Goal: Information Seeking & Learning: Learn about a topic

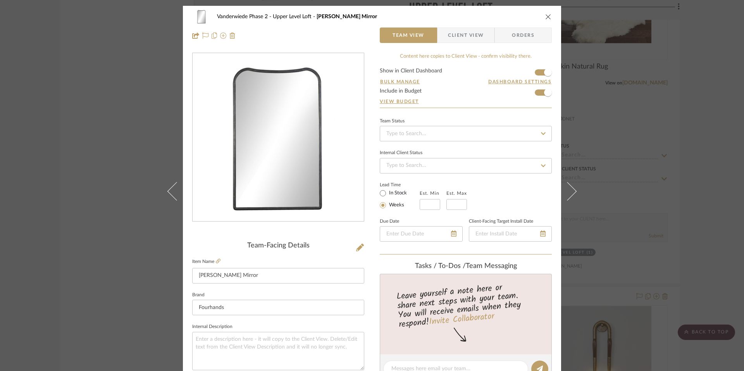
click at [548, 16] on icon "close" at bounding box center [549, 17] width 6 height 6
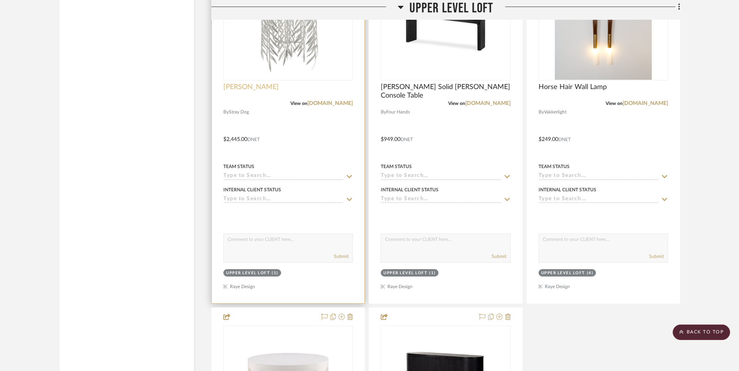
scroll to position [2416, 0]
click at [266, 87] on span "[PERSON_NAME]" at bounding box center [250, 88] width 55 height 9
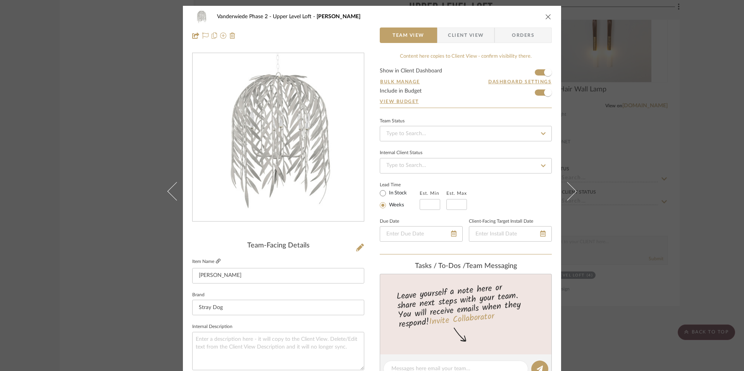
click at [216, 259] on icon at bounding box center [218, 261] width 5 height 5
click at [553, 17] on div "Vanderwiede Phase 2 Upper Level Loft Willow Chandelier Team View Client View Or…" at bounding box center [372, 26] width 378 height 41
click at [549, 17] on div "Vanderwiede Phase 2 Upper Level Loft Willow Chandelier Team View Client View Or…" at bounding box center [372, 26] width 378 height 41
click at [546, 16] on icon "close" at bounding box center [549, 17] width 6 height 6
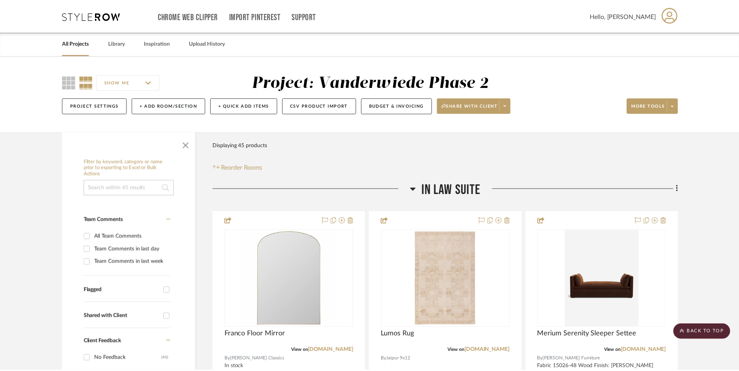
scroll to position [2415, 0]
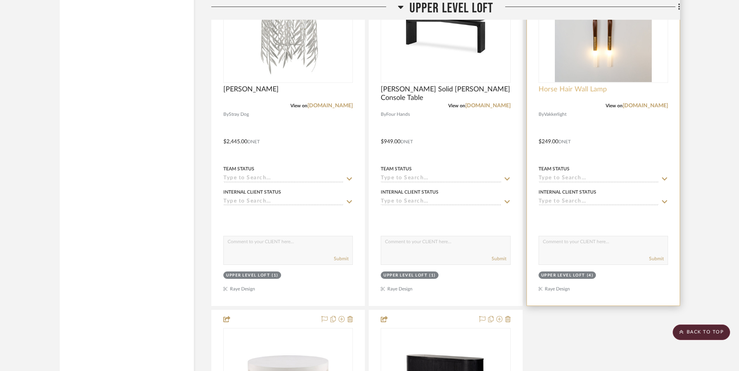
click at [574, 88] on span "Horse Hair Wall Lamp" at bounding box center [573, 89] width 68 height 9
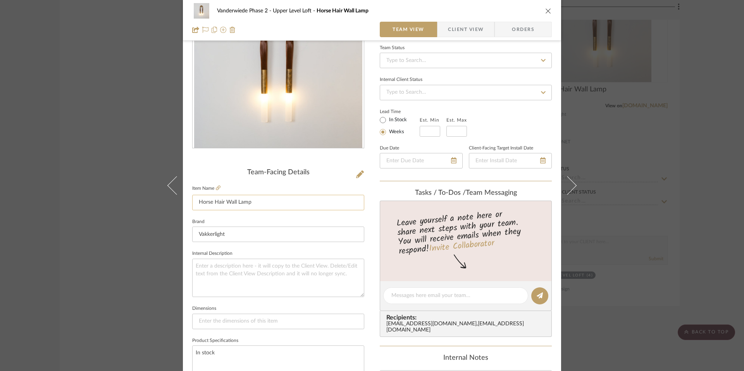
scroll to position [78, 0]
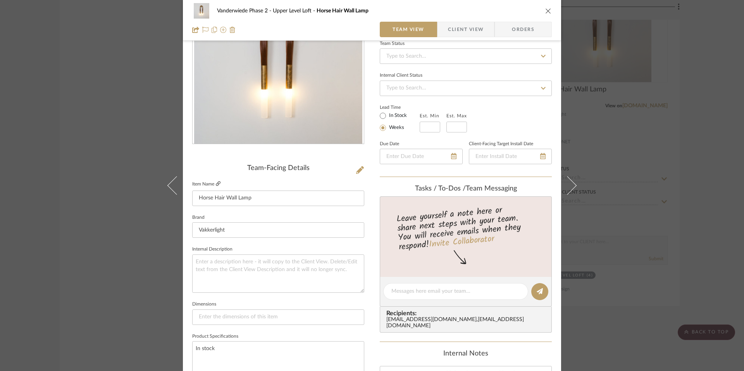
click at [216, 183] on icon at bounding box center [218, 183] width 5 height 5
click at [546, 9] on icon "close" at bounding box center [549, 11] width 6 height 6
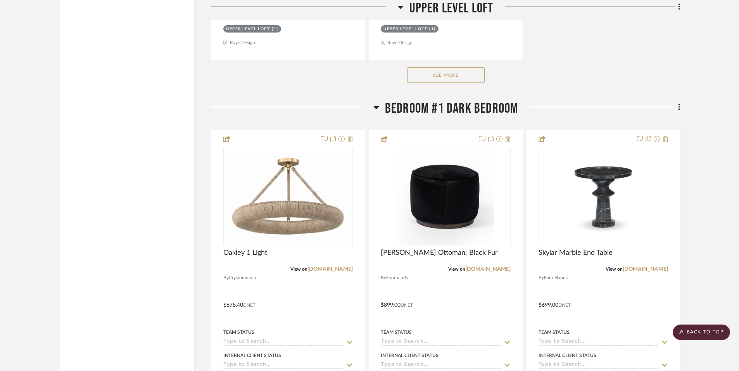
scroll to position [3033, 0]
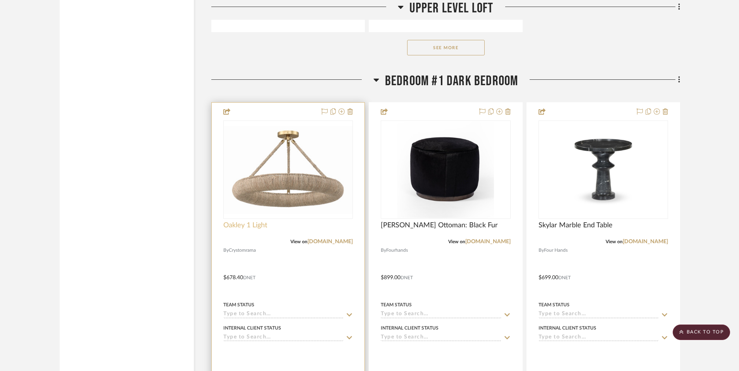
click at [252, 229] on span "Oakley 1 Light" at bounding box center [245, 225] width 44 height 9
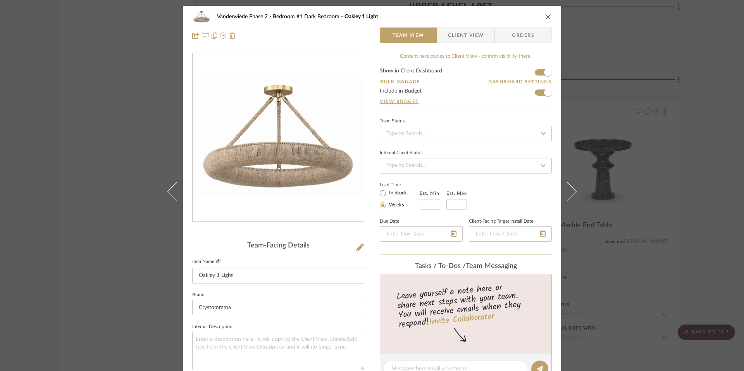
click at [216, 259] on icon at bounding box center [218, 261] width 5 height 5
click at [546, 14] on icon "close" at bounding box center [549, 17] width 6 height 6
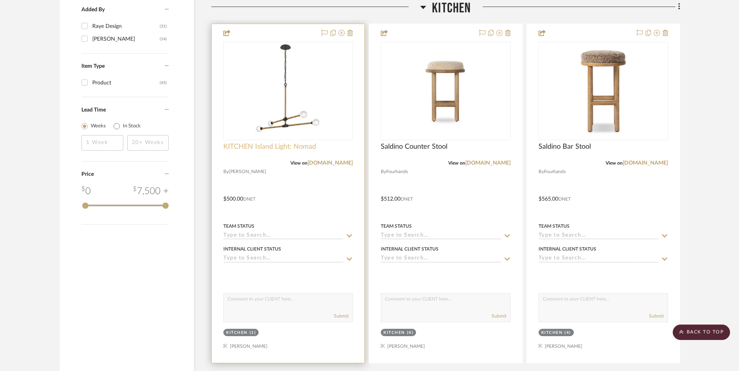
scroll to position [910, 0]
click at [254, 149] on span "KITCHEN Island Light: Nomad" at bounding box center [269, 147] width 93 height 9
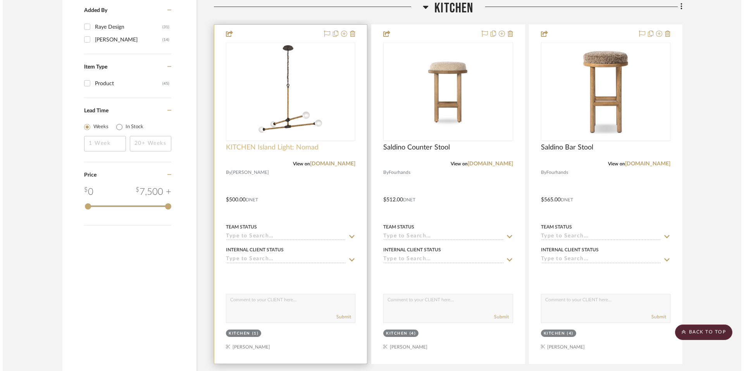
scroll to position [0, 0]
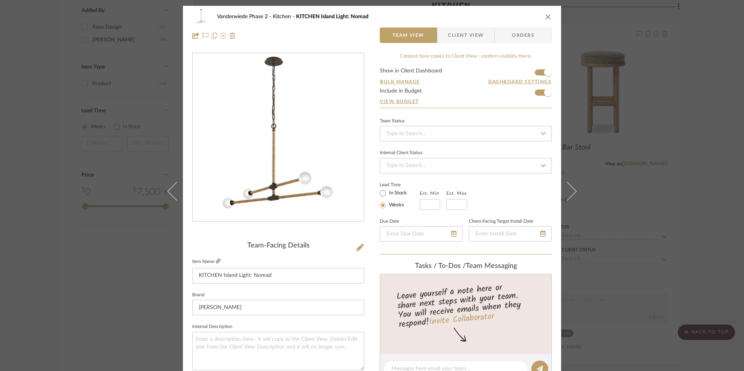
click at [217, 263] on icon at bounding box center [218, 261] width 5 height 5
drag, startPoint x: 544, startPoint y: 18, endPoint x: 540, endPoint y: 17, distance: 4.8
click at [546, 18] on icon "close" at bounding box center [549, 17] width 6 height 6
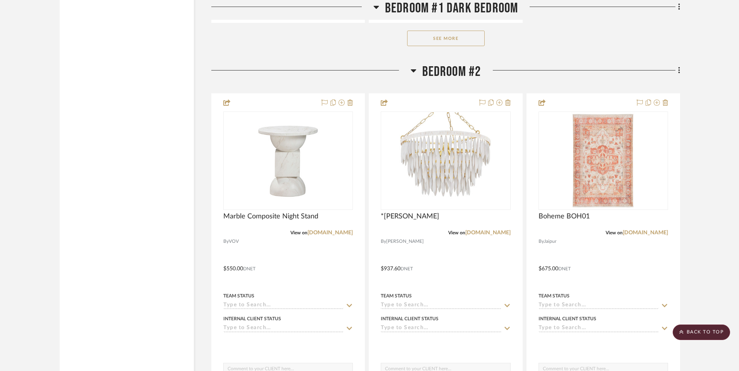
scroll to position [4157, 0]
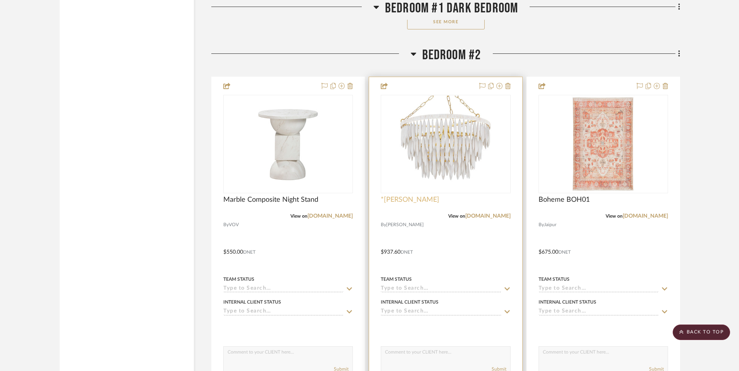
click at [423, 198] on span "*[PERSON_NAME]" at bounding box center [410, 200] width 59 height 9
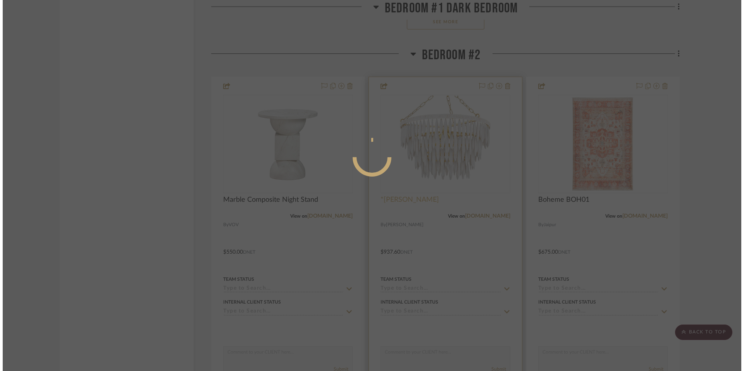
scroll to position [0, 0]
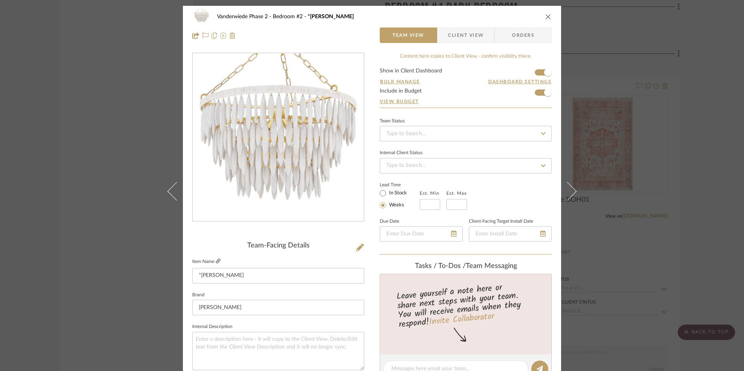
click at [218, 262] on icon at bounding box center [218, 261] width 5 height 5
click at [547, 17] on icon "close" at bounding box center [549, 17] width 6 height 6
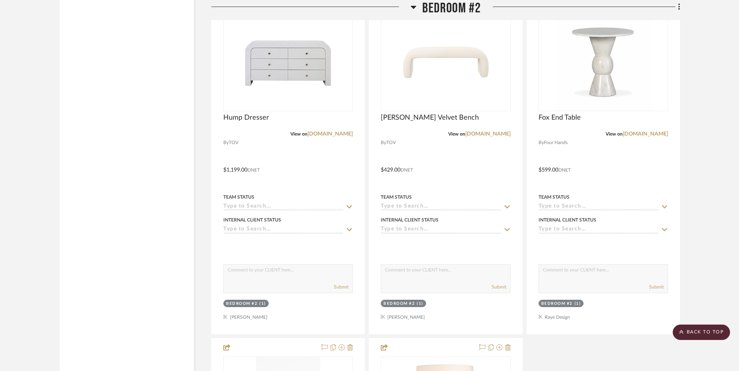
scroll to position [4801, 0]
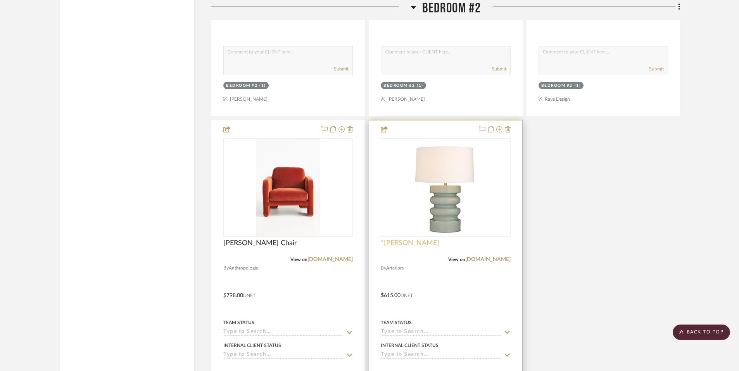
click at [395, 247] on span "*[PERSON_NAME]" at bounding box center [410, 243] width 59 height 9
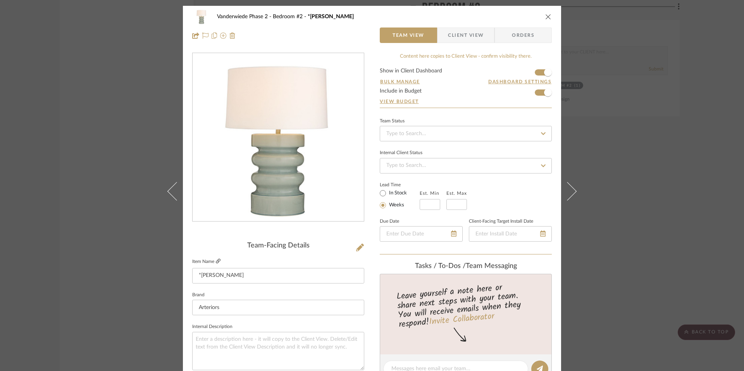
click at [216, 259] on fa-icon at bounding box center [218, 261] width 5 height 5
click at [546, 16] on icon "close" at bounding box center [549, 17] width 6 height 6
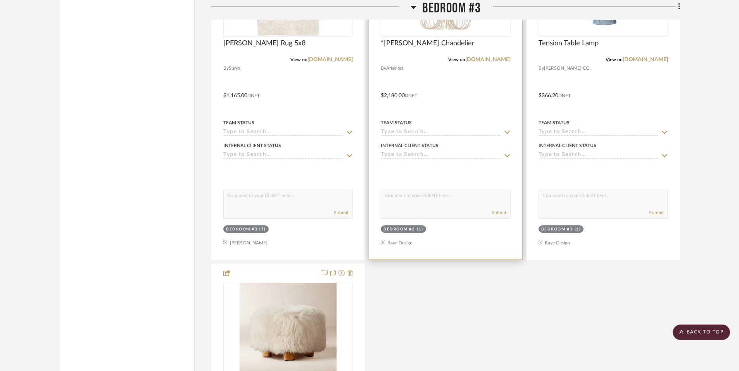
scroll to position [5411, 0]
click at [396, 48] on span "*[PERSON_NAME] Chandelier" at bounding box center [428, 44] width 94 height 9
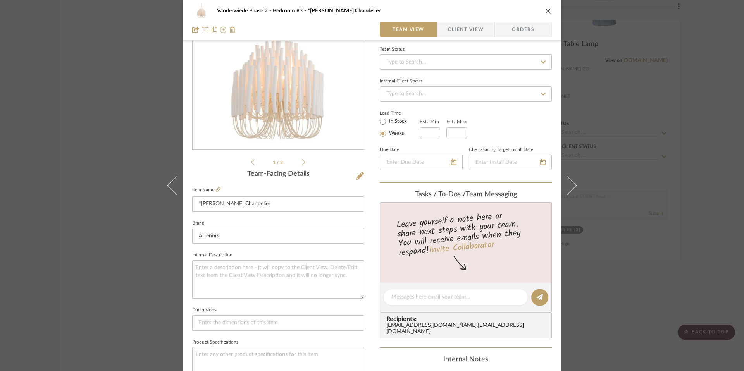
scroll to position [71, 0]
click at [218, 191] on icon at bounding box center [218, 190] width 5 height 5
click at [545, 9] on button "close" at bounding box center [548, 10] width 7 height 7
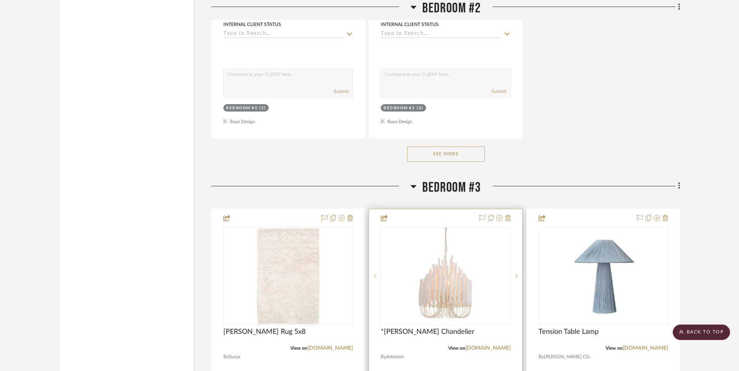
scroll to position [5136, 0]
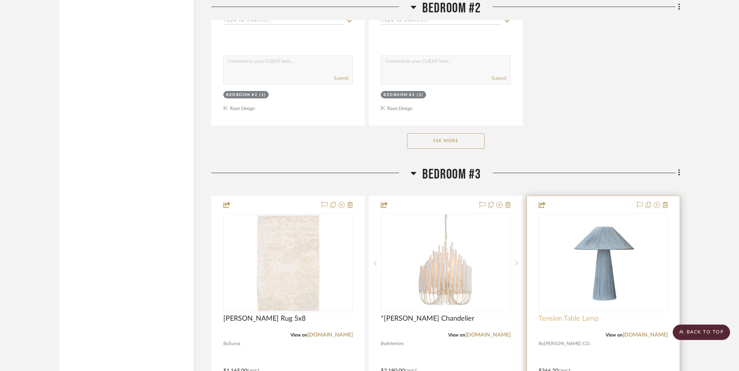
click at [575, 321] on span "Tension Table Lamp" at bounding box center [569, 319] width 60 height 9
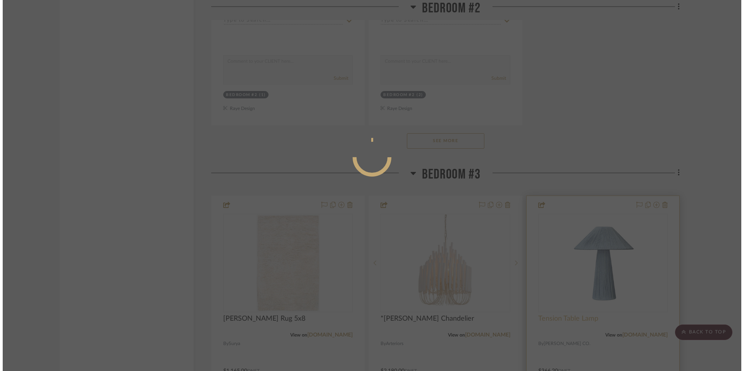
scroll to position [0, 0]
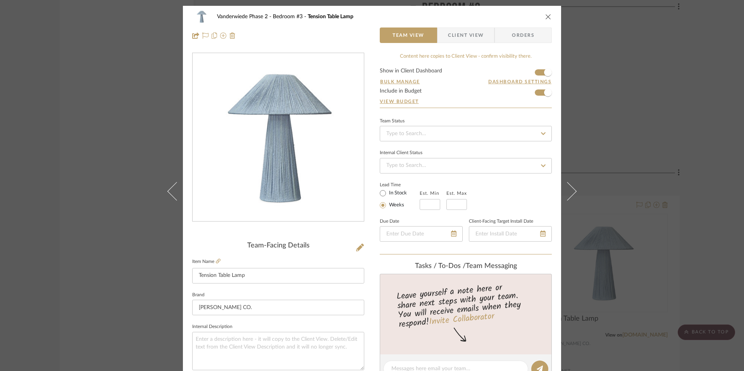
click at [218, 262] on fieldset "Item Name Tension Table Lamp" at bounding box center [278, 270] width 172 height 27
click at [212, 260] on label "Item Name" at bounding box center [206, 262] width 28 height 7
click at [216, 260] on icon at bounding box center [218, 261] width 5 height 5
drag, startPoint x: 544, startPoint y: 17, endPoint x: 547, endPoint y: 28, distance: 11.2
click at [546, 17] on icon "close" at bounding box center [549, 17] width 6 height 6
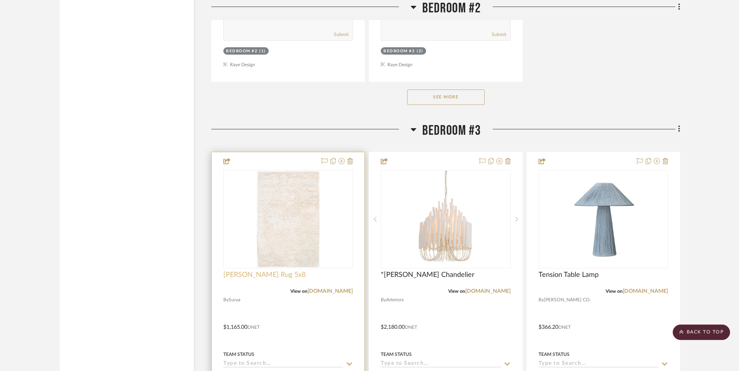
scroll to position [5217, 0]
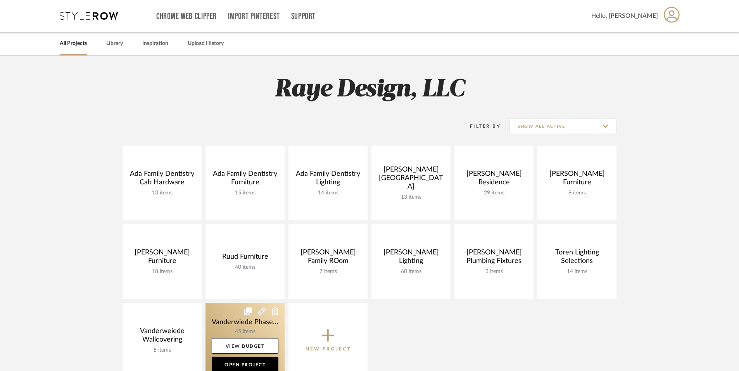
click at [227, 326] on link at bounding box center [244, 340] width 79 height 75
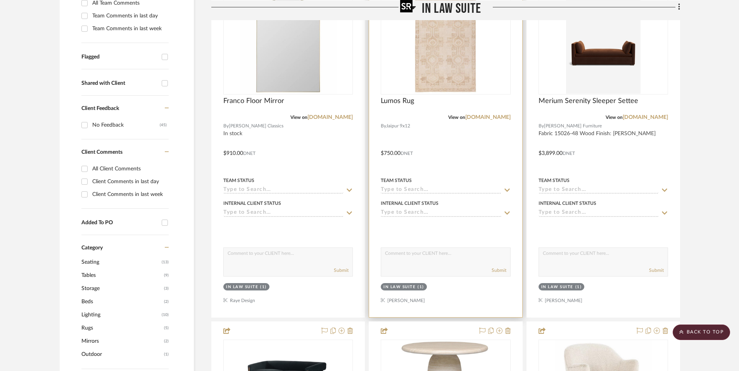
scroll to position [233, 0]
click at [402, 100] on span "Lumos Rug" at bounding box center [397, 102] width 33 height 9
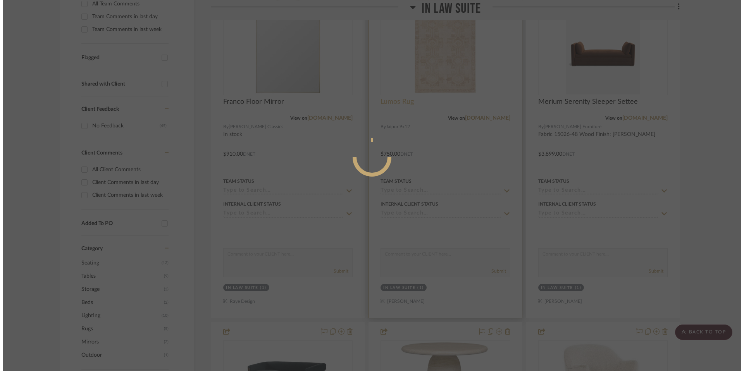
scroll to position [0, 0]
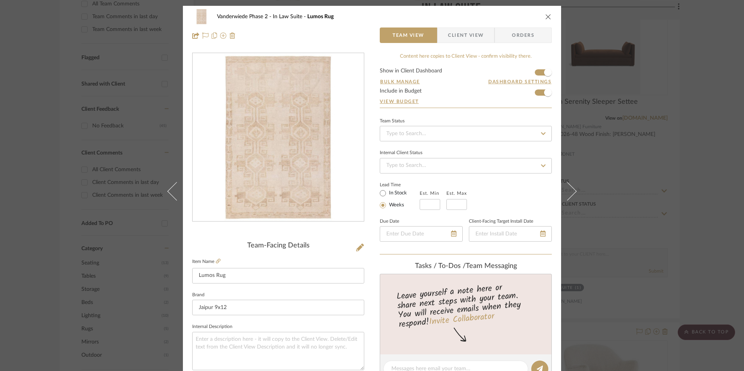
click at [216, 258] on fieldset "Item Name [PERSON_NAME]" at bounding box center [278, 270] width 172 height 27
click at [216, 260] on icon at bounding box center [218, 261] width 5 height 5
click at [547, 14] on icon "close" at bounding box center [549, 17] width 6 height 6
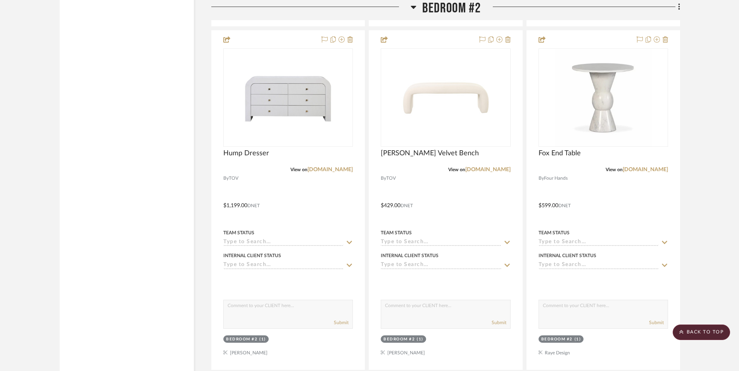
scroll to position [4550, 0]
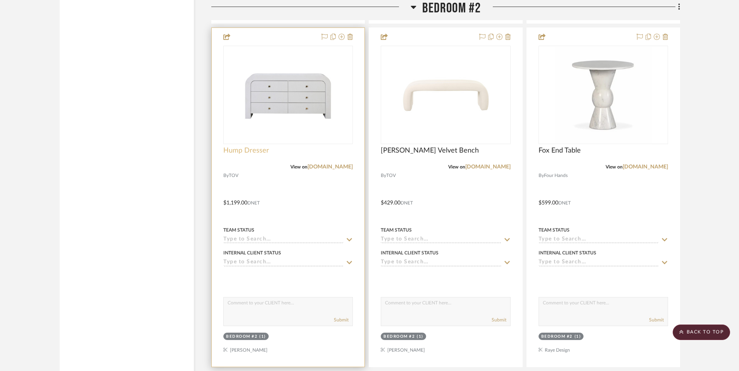
click at [236, 149] on span "Hump Dresser" at bounding box center [246, 151] width 46 height 9
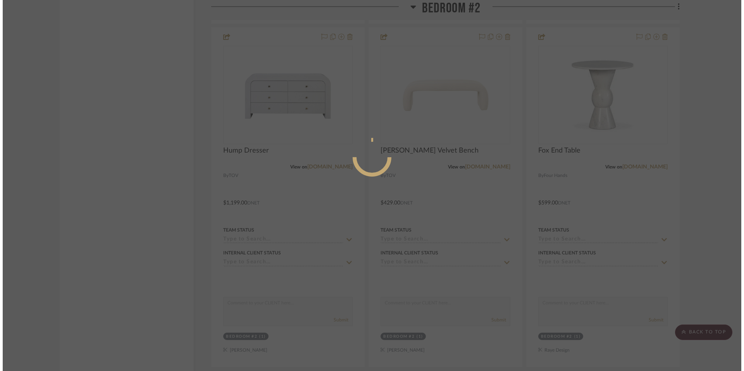
scroll to position [0, 0]
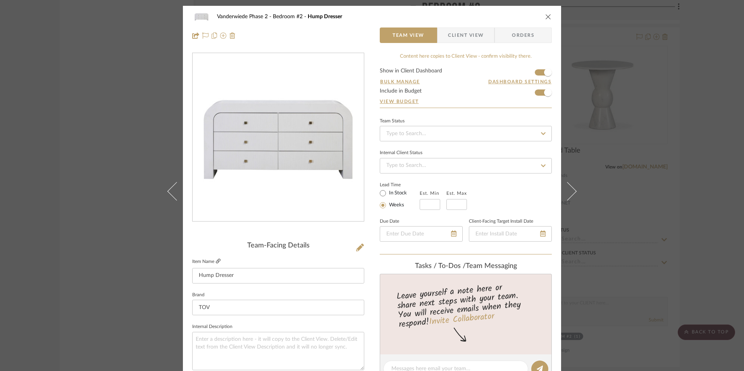
click at [216, 259] on icon at bounding box center [218, 261] width 5 height 5
click at [548, 16] on icon "close" at bounding box center [549, 17] width 6 height 6
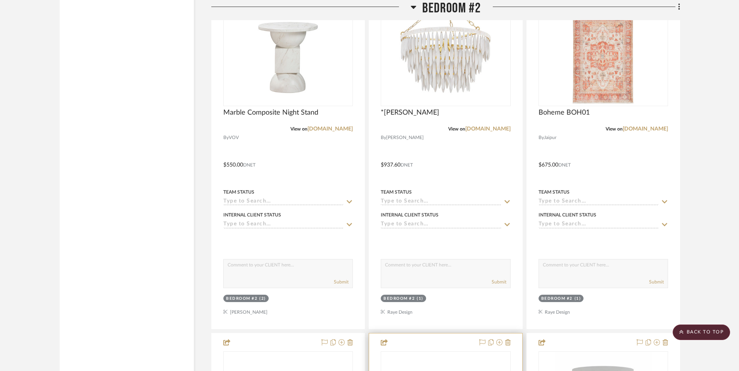
scroll to position [4237, 0]
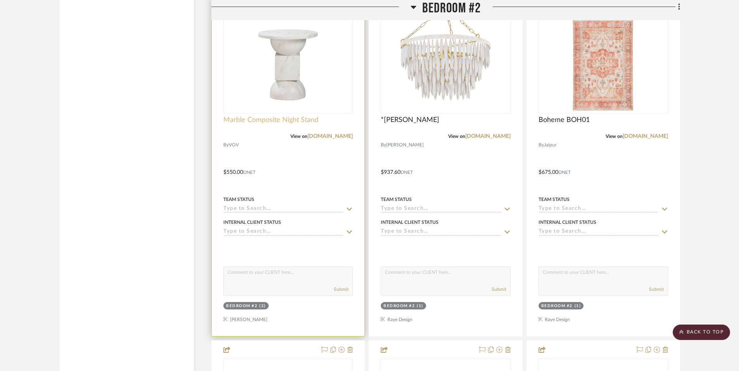
click at [280, 120] on span "Marble Composite Night Stand" at bounding box center [270, 120] width 95 height 9
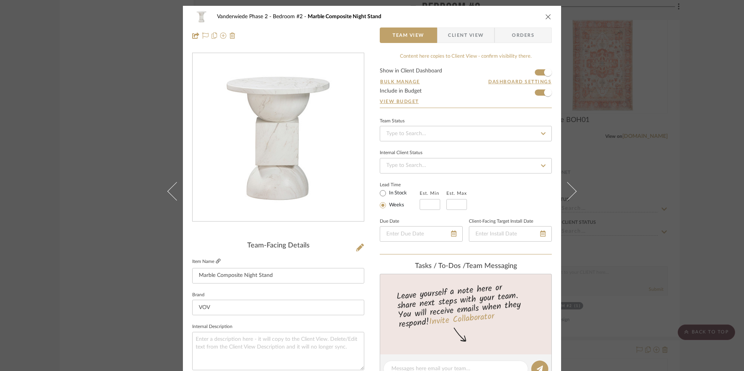
click at [217, 260] on icon at bounding box center [218, 261] width 5 height 5
click at [541, 16] on div "Vanderwiede Phase 2 Bedroom #2 Marble Composite Night Stand" at bounding box center [372, 17] width 360 height 16
click at [546, 15] on icon "close" at bounding box center [549, 17] width 6 height 6
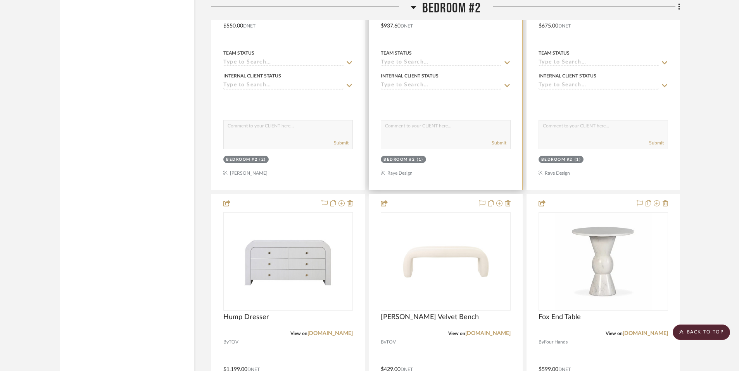
scroll to position [4388, 0]
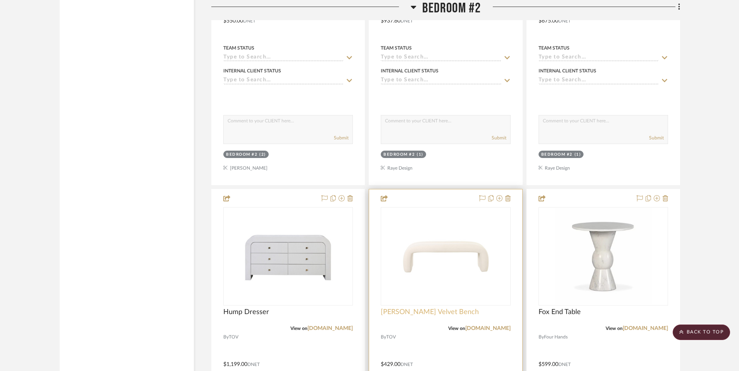
click at [434, 310] on span "[PERSON_NAME] Velvet Bench" at bounding box center [430, 312] width 98 height 9
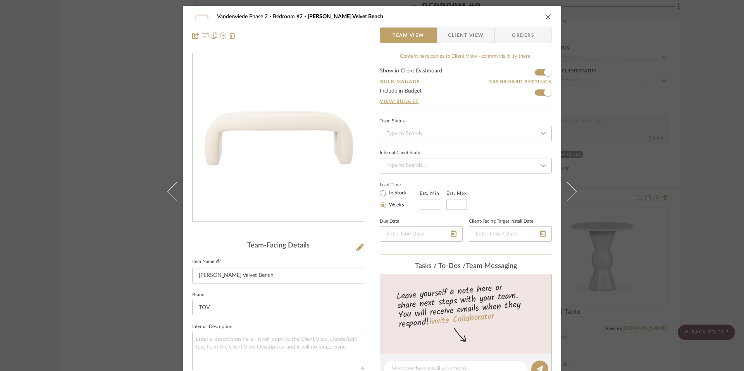
click at [217, 261] on icon at bounding box center [218, 261] width 5 height 5
click at [549, 16] on button "close" at bounding box center [548, 16] width 7 height 7
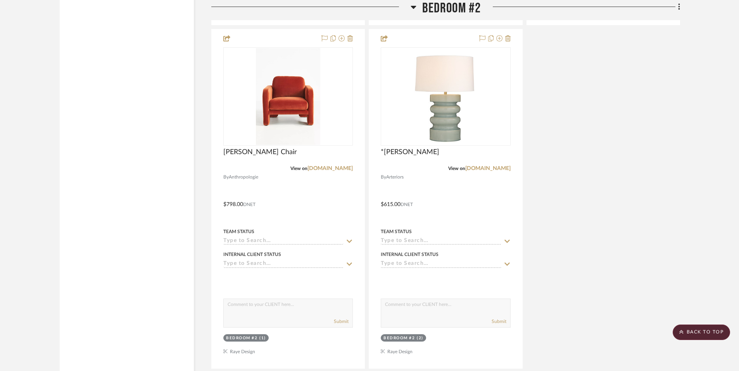
scroll to position [4900, 0]
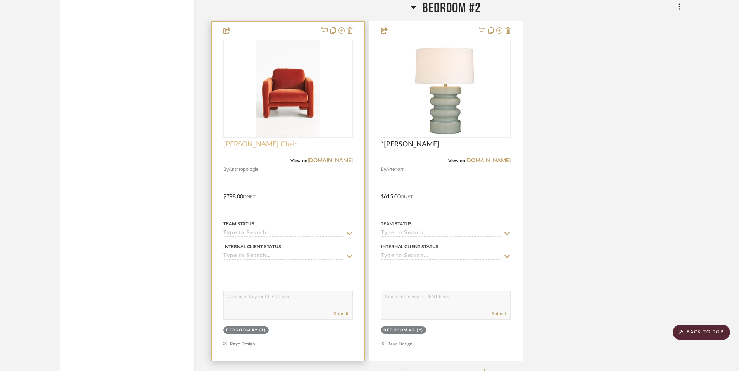
click at [253, 147] on span "[PERSON_NAME] Chair" at bounding box center [260, 144] width 74 height 9
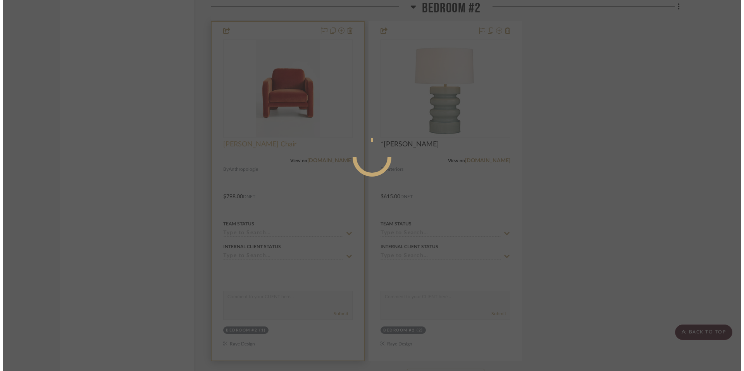
scroll to position [0, 0]
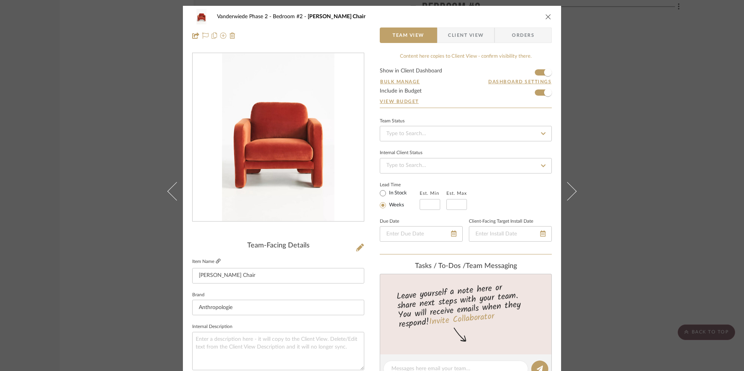
click at [216, 259] on icon at bounding box center [218, 261] width 5 height 5
click at [551, 14] on div "Vanderwiede Phase 2 Bedroom #2 Velvet [PERSON_NAME] Chair Team View Client View…" at bounding box center [372, 26] width 378 height 41
click at [547, 15] on icon "close" at bounding box center [549, 17] width 6 height 6
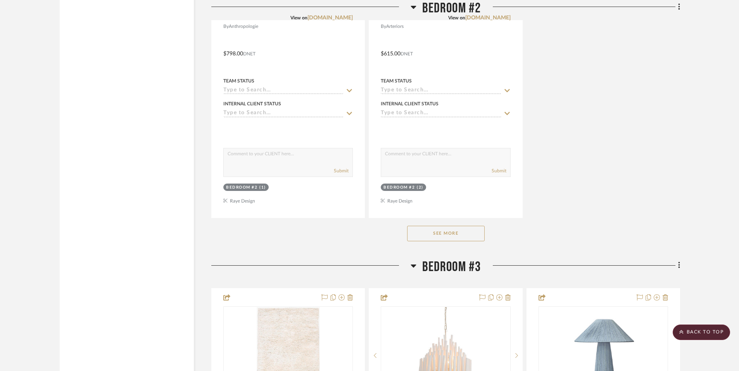
scroll to position [5044, 0]
click at [455, 240] on button "See More" at bounding box center [446, 234] width 78 height 16
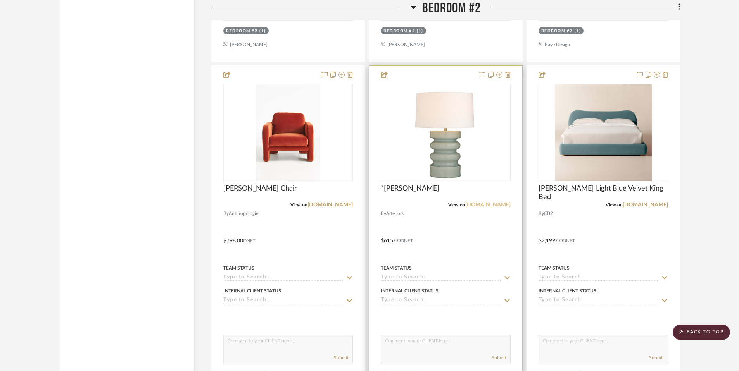
scroll to position [4847, 0]
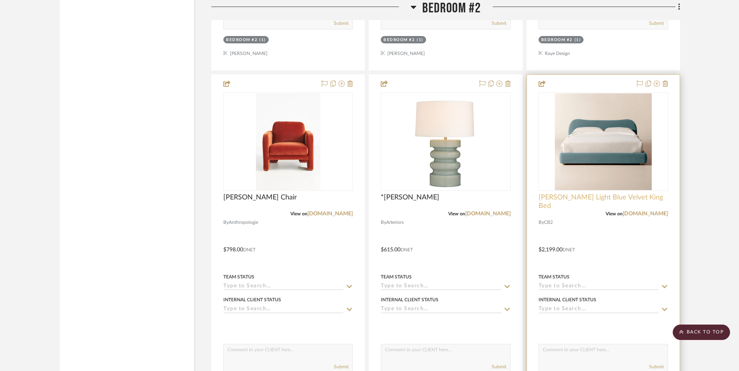
click at [549, 199] on span "[PERSON_NAME] Light Blue Velvet King Bed" at bounding box center [604, 201] width 130 height 17
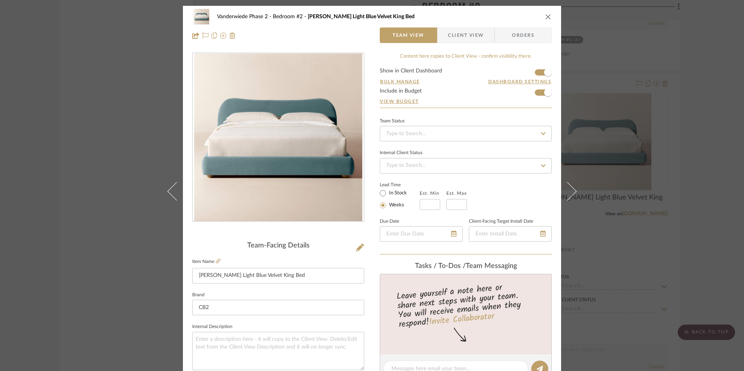
click at [219, 262] on fieldset "Item Name [PERSON_NAME] Blue Velvet King Bed" at bounding box center [278, 270] width 172 height 27
click at [216, 262] on icon at bounding box center [218, 261] width 5 height 5
drag, startPoint x: 548, startPoint y: 16, endPoint x: 549, endPoint y: 20, distance: 4.4
click at [548, 16] on icon "close" at bounding box center [549, 17] width 6 height 6
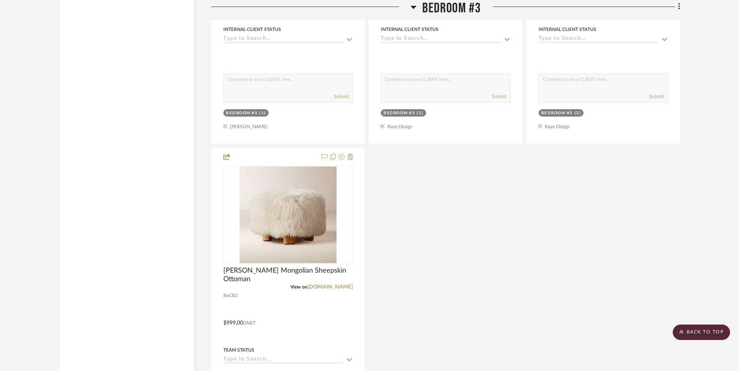
scroll to position [5556, 0]
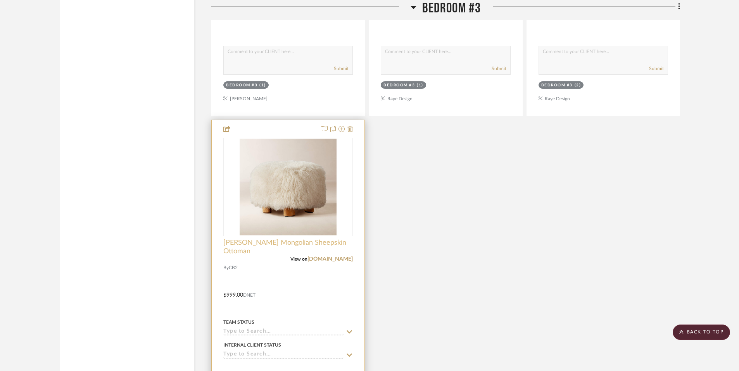
click at [279, 243] on span "[PERSON_NAME] Mongolian Sheepskin Ottoman" at bounding box center [288, 247] width 130 height 17
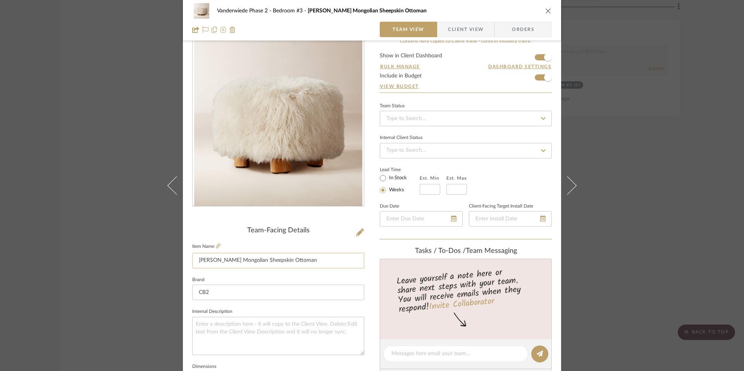
scroll to position [0, 0]
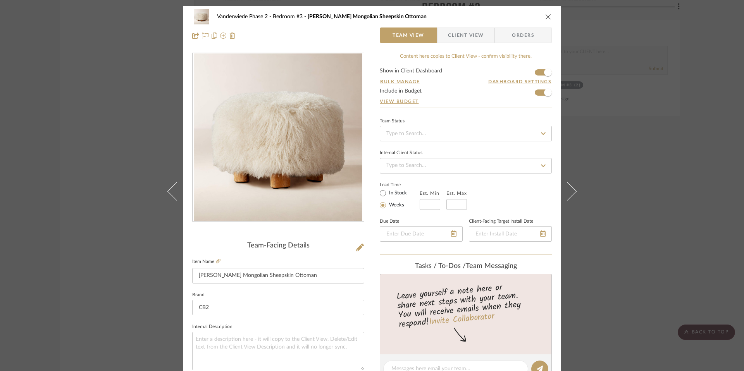
click at [218, 262] on fieldset "Item Name [PERSON_NAME] Mongolian Sheepskin Ottoman" at bounding box center [278, 270] width 172 height 27
click at [216, 261] on icon at bounding box center [218, 261] width 5 height 5
drag, startPoint x: 546, startPoint y: 16, endPoint x: 542, endPoint y: 26, distance: 10.4
click at [546, 16] on icon "close" at bounding box center [549, 17] width 6 height 6
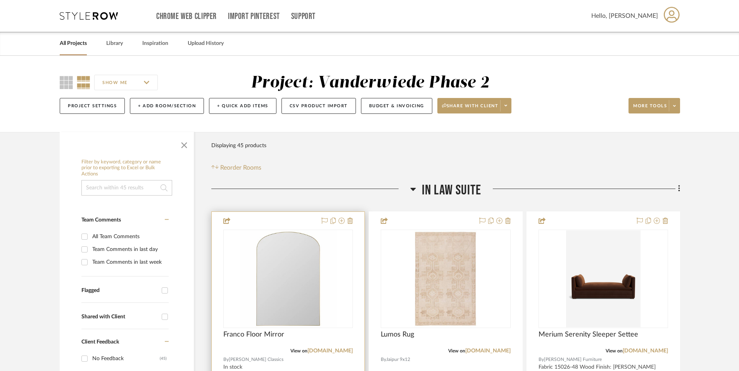
click at [268, 339] on div "Franco Floor Mirror" at bounding box center [288, 339] width 130 height 17
click at [268, 336] on span "Franco Floor Mirror" at bounding box center [253, 335] width 61 height 9
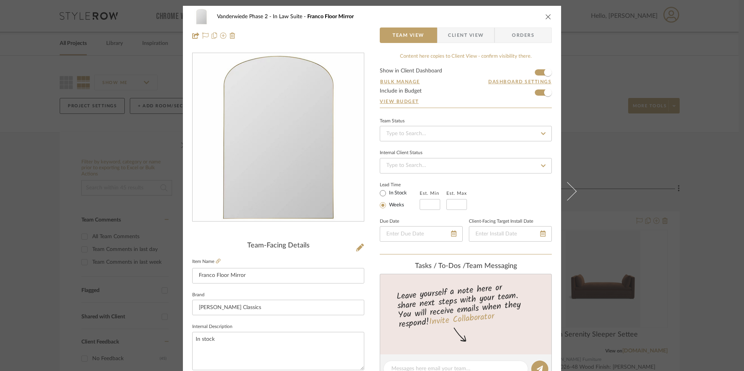
click at [219, 260] on fieldset "Item Name [PERSON_NAME] Floor Mirror" at bounding box center [278, 270] width 172 height 27
click at [216, 260] on icon at bounding box center [218, 261] width 5 height 5
click at [546, 14] on icon "close" at bounding box center [549, 17] width 6 height 6
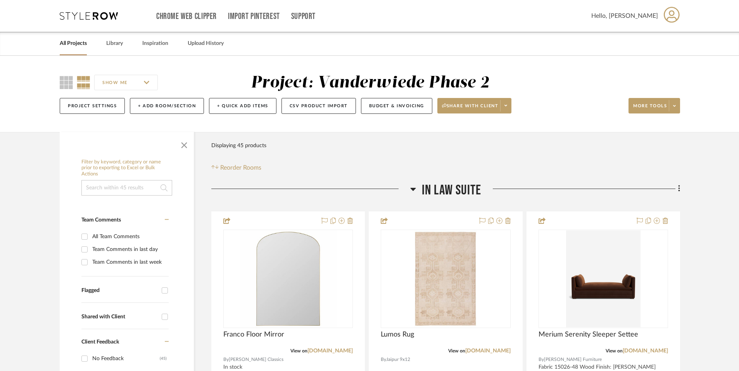
click at [76, 21] on div "Chrome Web Clipper Import Pinterest Support All Projects Library Inspiration Up…" at bounding box center [370, 16] width 620 height 32
click at [82, 15] on icon at bounding box center [89, 16] width 58 height 8
